Goal: Task Accomplishment & Management: Manage account settings

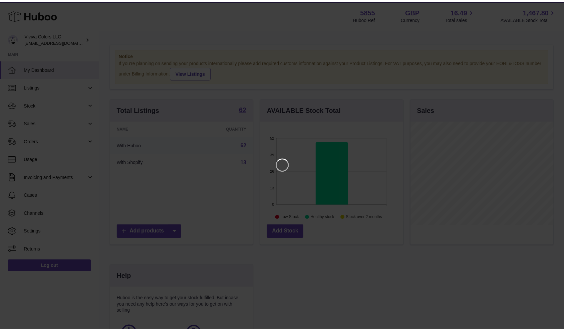
scroll to position [104, 144]
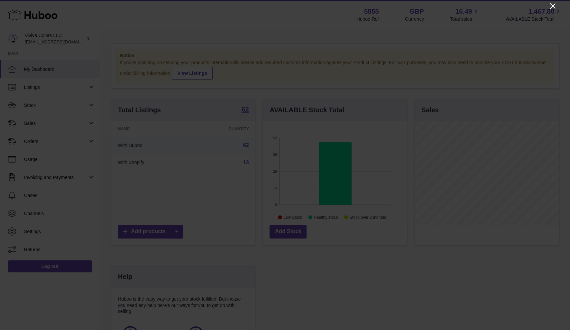
click at [552, 7] on icon "Close" at bounding box center [552, 6] width 8 height 8
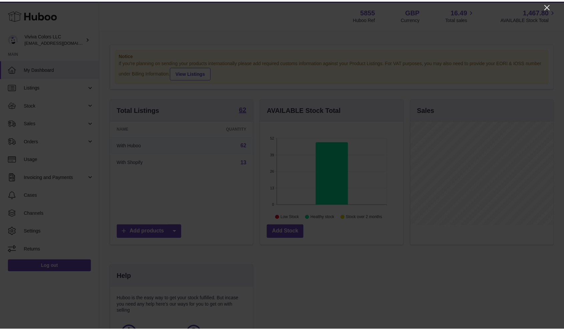
scroll to position [333580, 333541]
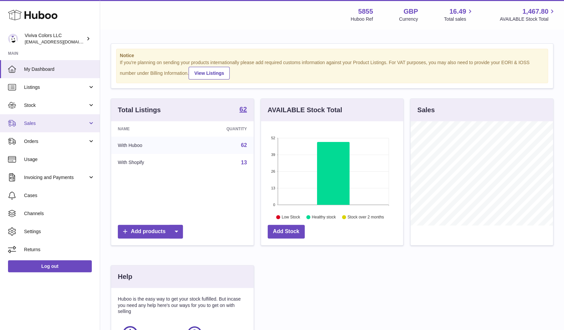
click at [61, 123] on span "Sales" at bounding box center [56, 123] width 64 height 6
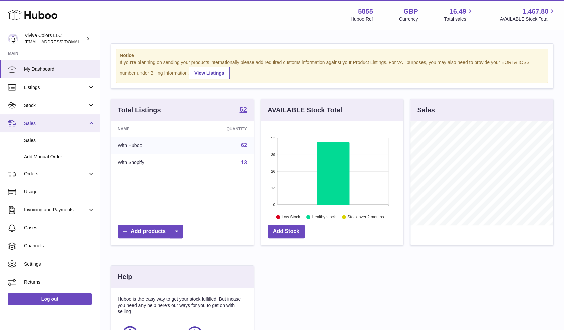
click at [61, 131] on link "Sales" at bounding box center [50, 123] width 100 height 18
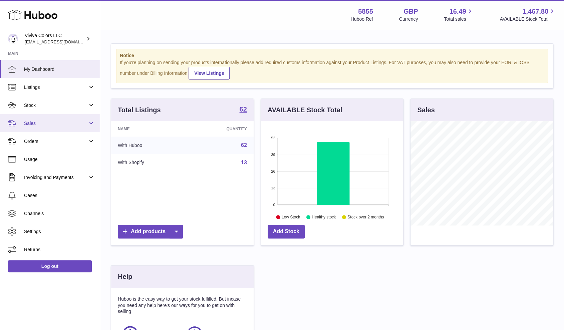
click at [62, 125] on span "Sales" at bounding box center [56, 123] width 64 height 6
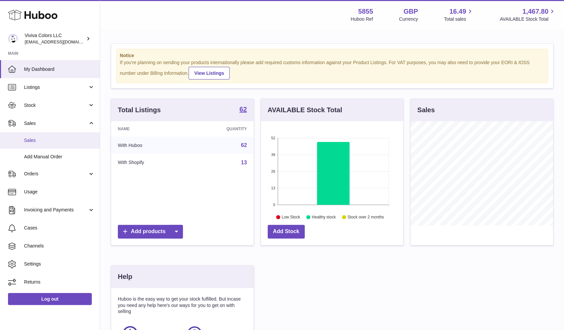
click at [58, 135] on link "Sales" at bounding box center [50, 140] width 100 height 16
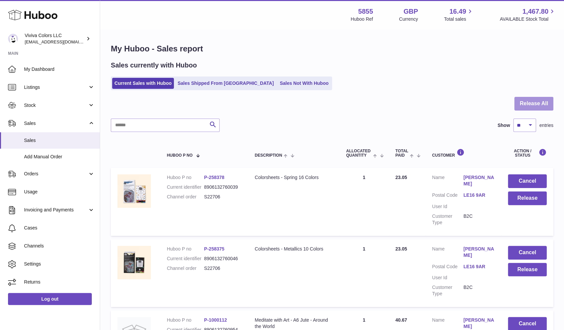
click at [525, 100] on button "Release All" at bounding box center [533, 104] width 39 height 14
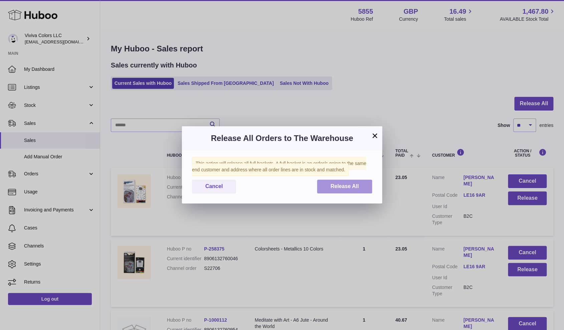
click at [338, 188] on span "Release All" at bounding box center [344, 186] width 28 height 6
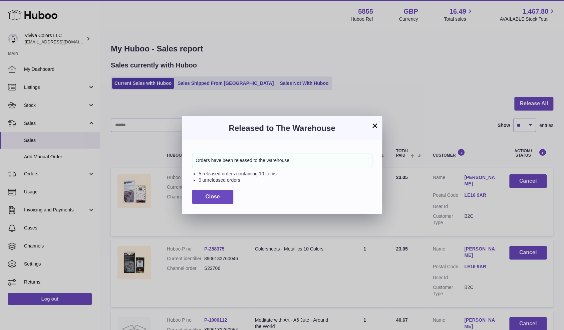
click at [376, 128] on button "×" at bounding box center [375, 125] width 8 height 8
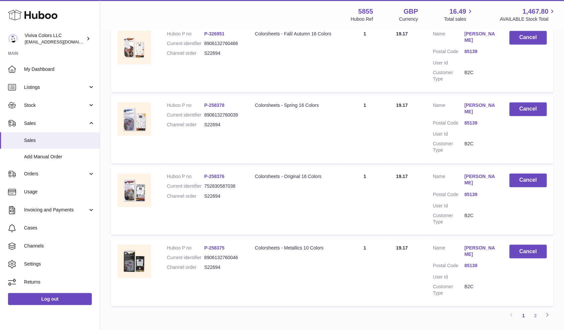
scroll to position [586, 0]
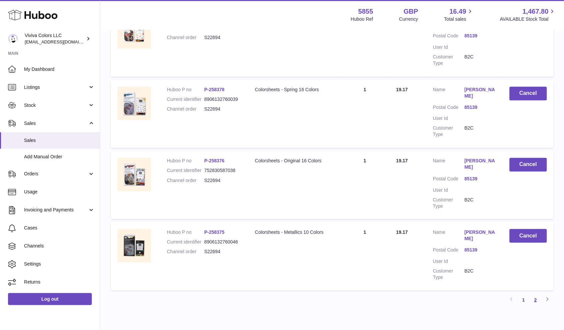
click at [537, 293] on link "2" at bounding box center [535, 299] width 12 height 12
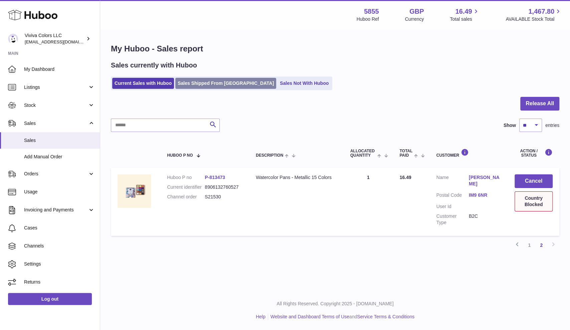
click at [225, 78] on link "Sales Shipped From [GEOGRAPHIC_DATA]" at bounding box center [225, 83] width 101 height 11
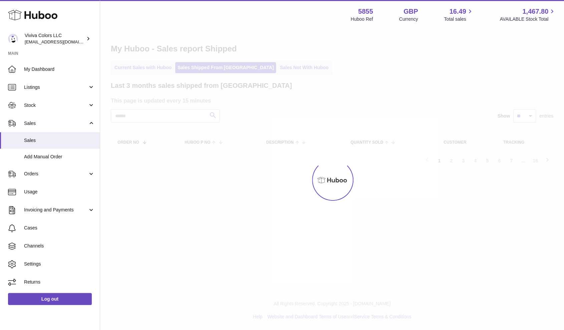
click at [269, 69] on div at bounding box center [332, 180] width 464 height 300
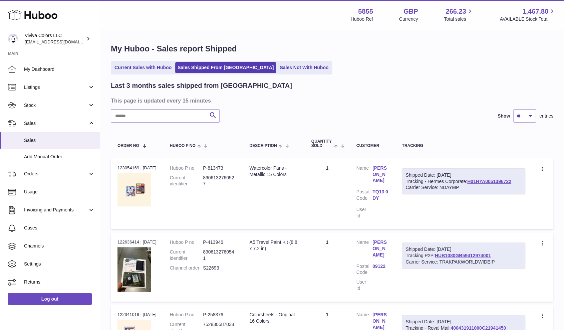
click at [277, 69] on link "Sales Not With Huboo" at bounding box center [303, 67] width 53 height 11
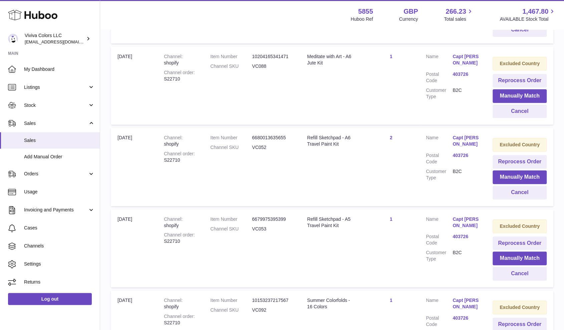
scroll to position [213, 0]
click at [522, 177] on button "Manually Match" at bounding box center [520, 177] width 54 height 14
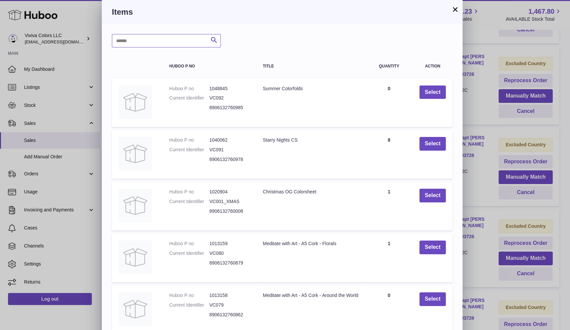
click at [171, 37] on input "text" at bounding box center [166, 40] width 109 height 13
type input "******"
click at [211, 43] on icon "submit" at bounding box center [214, 40] width 8 height 8
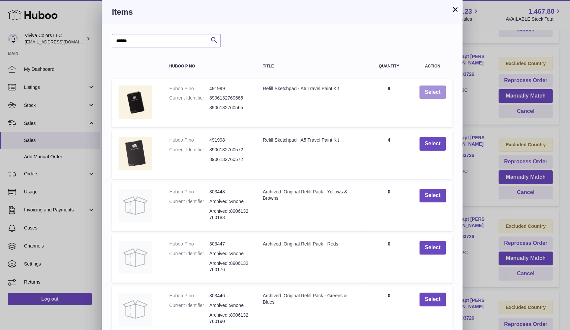
click at [432, 91] on button "Select" at bounding box center [432, 92] width 26 height 14
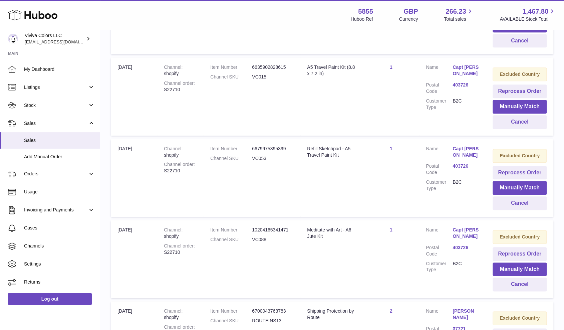
scroll to position [285, 0]
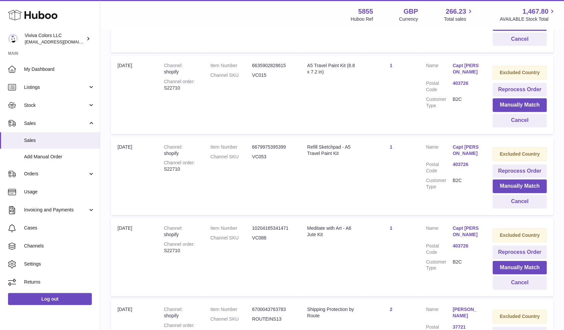
click at [467, 150] on link "Capt [PERSON_NAME]" at bounding box center [465, 150] width 27 height 13
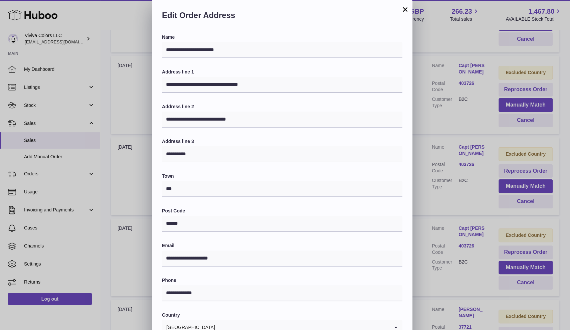
click at [410, 15] on div "Edit Order Address" at bounding box center [282, 17] width 260 height 34
click at [407, 10] on button "×" at bounding box center [405, 9] width 8 height 8
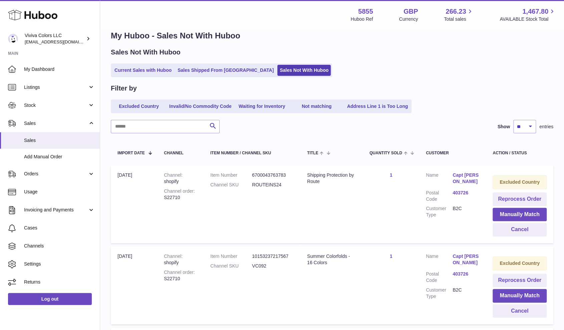
scroll to position [12, 0]
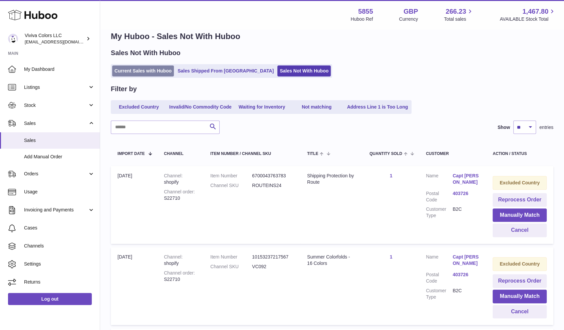
click at [151, 72] on link "Current Sales with Huboo" at bounding box center [143, 70] width 62 height 11
